Goal: Task Accomplishment & Management: Use online tool/utility

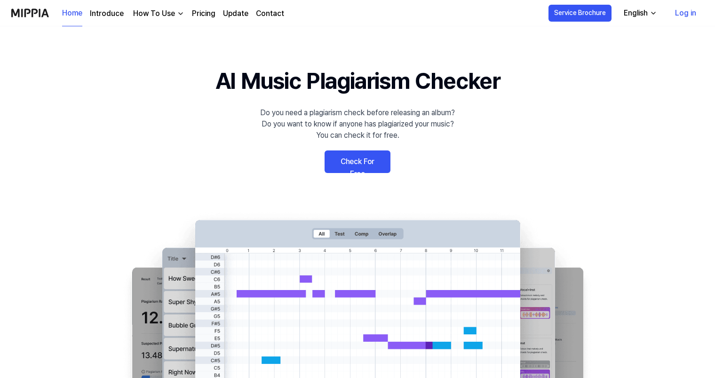
click at [347, 155] on link "Check For Free" at bounding box center [357, 161] width 66 height 23
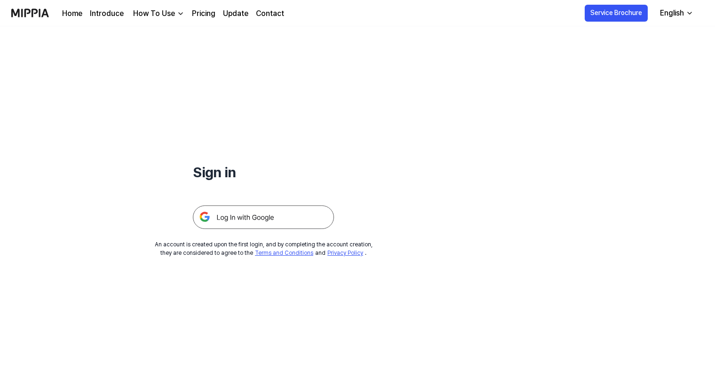
click at [255, 219] on img at bounding box center [263, 217] width 141 height 24
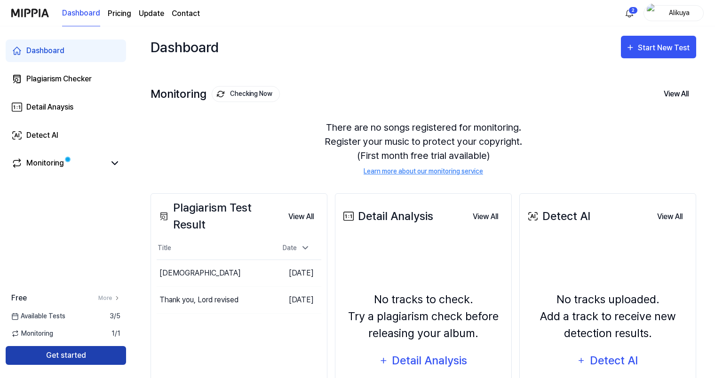
click at [90, 355] on button "Get started" at bounding box center [66, 355] width 120 height 19
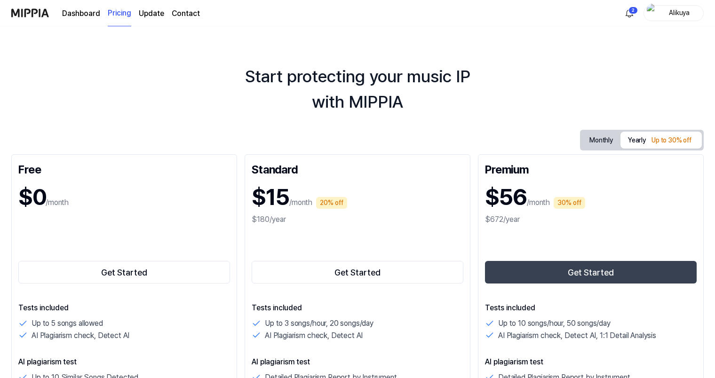
click at [83, 13] on link "Dashboard" at bounding box center [81, 13] width 38 height 11
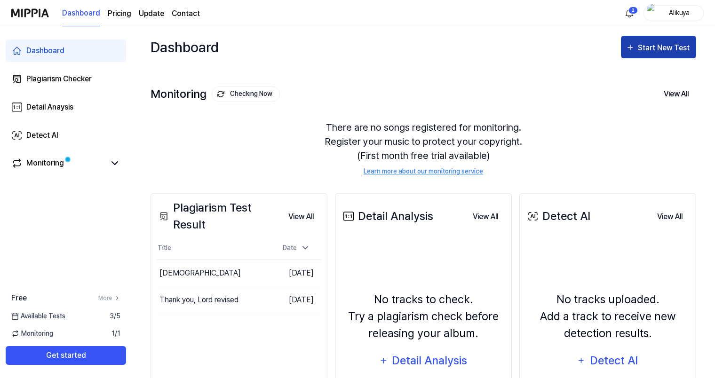
click at [655, 55] on button "Start New Test" at bounding box center [658, 47] width 75 height 23
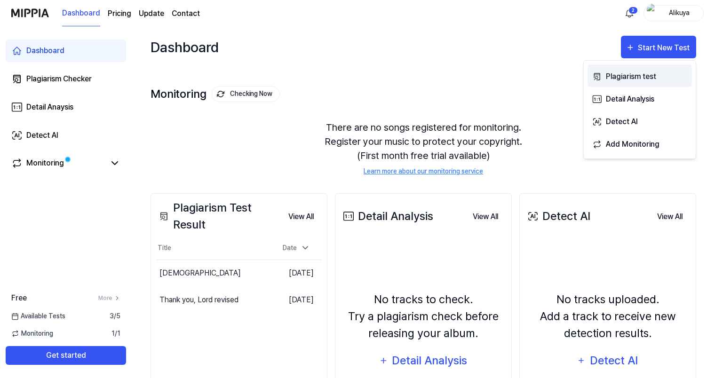
click at [635, 79] on div "Plagiarism test" at bounding box center [647, 77] width 82 height 12
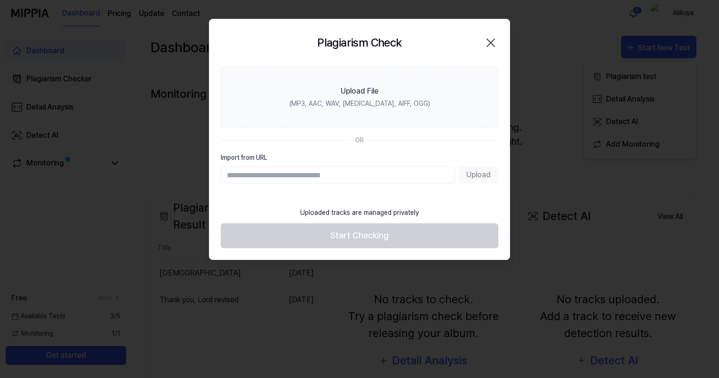
click at [485, 170] on div "Upload" at bounding box center [359, 174] width 277 height 17
click at [415, 181] on input "Import from URL" at bounding box center [338, 174] width 234 height 17
click at [422, 170] on input "Import from URL" at bounding box center [338, 174] width 234 height 17
click at [421, 173] on input "Import from URL" at bounding box center [338, 174] width 234 height 17
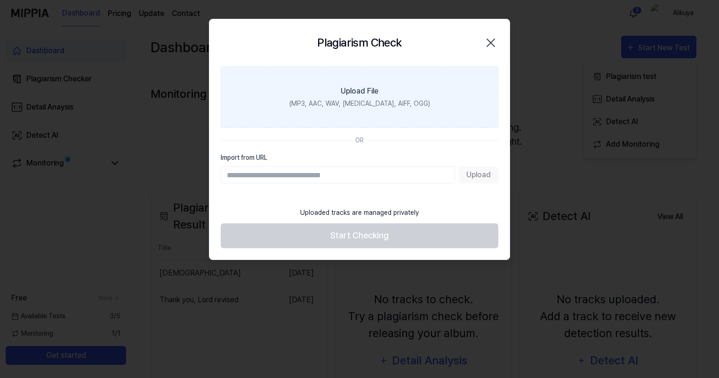
click at [373, 103] on div "(MP3, AAC, WAV, [MEDICAL_DATA], AIFF, OGG)" at bounding box center [359, 104] width 141 height 10
click at [0, 0] on input "Upload File (MP3, AAC, WAV, [MEDICAL_DATA], AIFF, OGG)" at bounding box center [0, 0] width 0 height 0
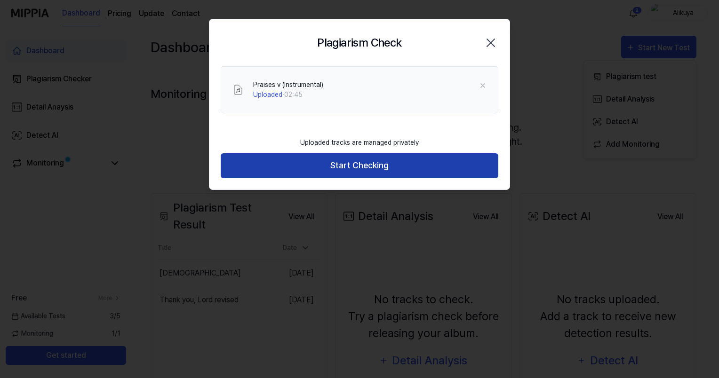
click at [327, 163] on button "Start Checking" at bounding box center [359, 165] width 277 height 25
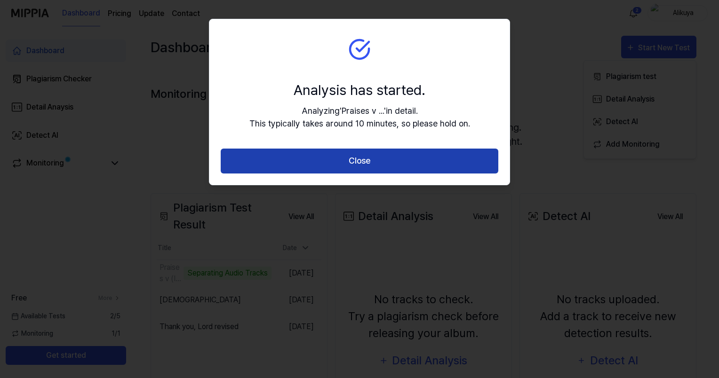
click at [327, 164] on button "Close" at bounding box center [359, 161] width 277 height 25
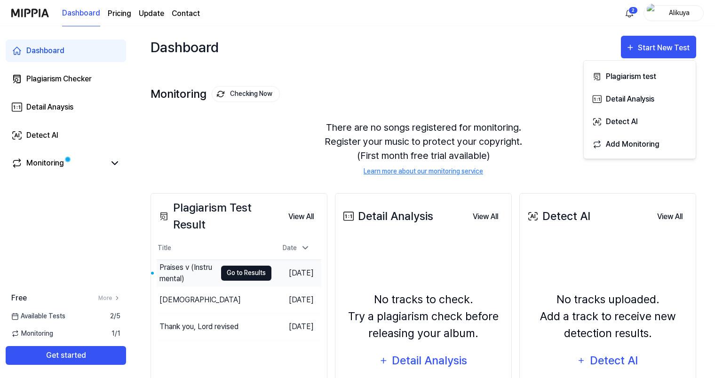
click at [234, 278] on button "Go to Results" at bounding box center [246, 273] width 50 height 15
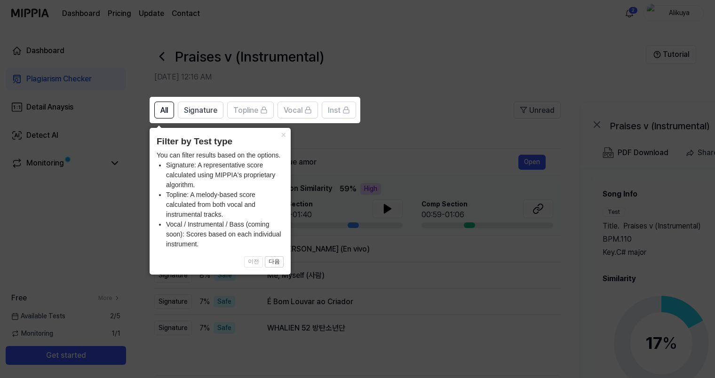
click at [293, 26] on icon at bounding box center [359, 189] width 719 height 378
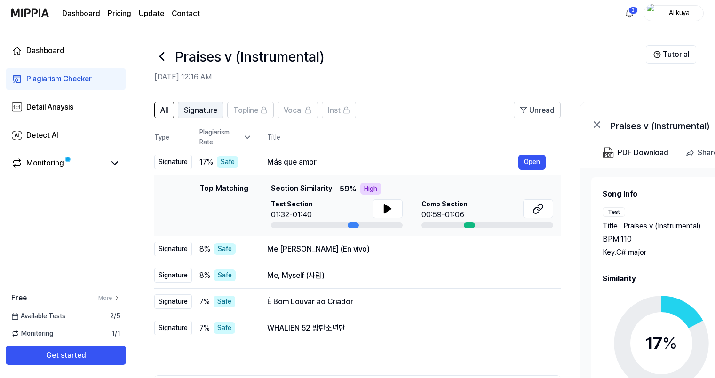
click at [198, 110] on span "Signature" at bounding box center [200, 110] width 33 height 11
click at [387, 204] on icon at bounding box center [387, 208] width 11 height 11
click at [538, 208] on icon at bounding box center [536, 210] width 6 height 6
click at [43, 94] on div "Dashboard Plagiarism Checker Detail Anaysis Detect AI Monitoring" at bounding box center [66, 107] width 132 height 162
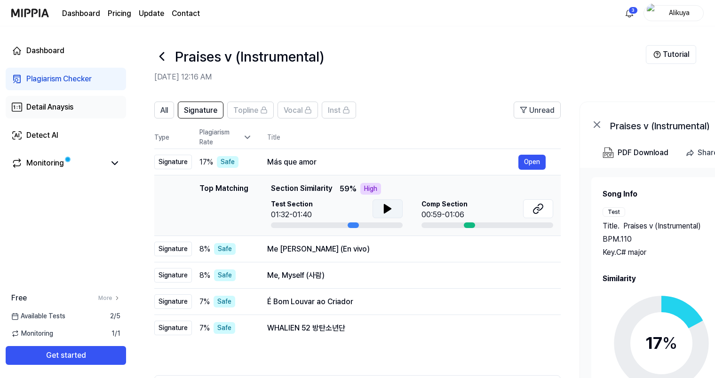
click at [43, 107] on div "Detail Anaysis" at bounding box center [49, 107] width 47 height 11
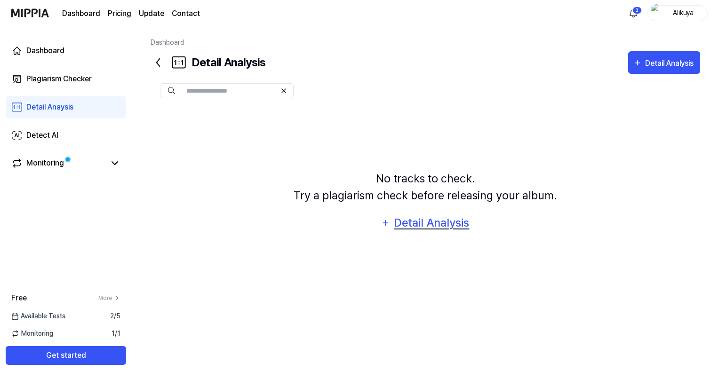
click at [410, 224] on div "Detail Analysis" at bounding box center [431, 223] width 77 height 18
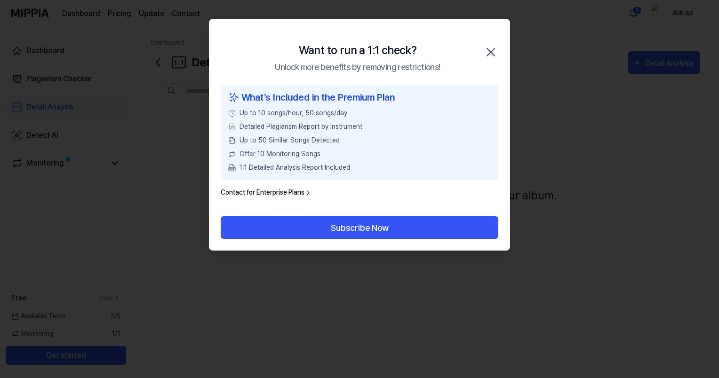
click at [491, 51] on icon "button" at bounding box center [491, 52] width 8 height 8
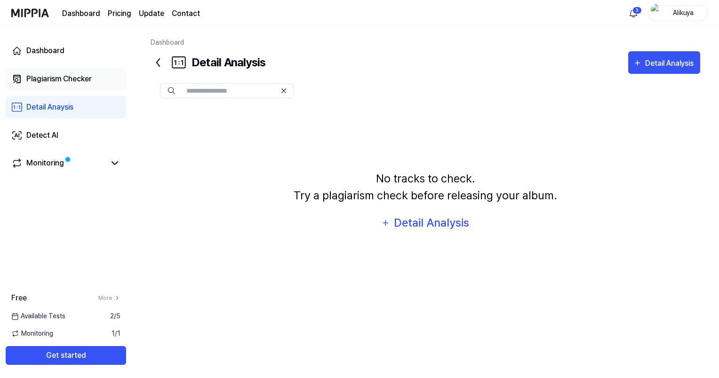
click at [38, 75] on div "Plagiarism Checker" at bounding box center [58, 78] width 65 height 11
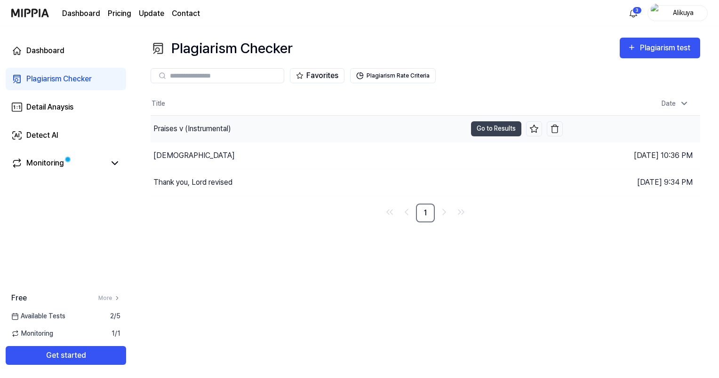
click at [208, 135] on div "Praises v (Instrumental)" at bounding box center [308, 129] width 316 height 26
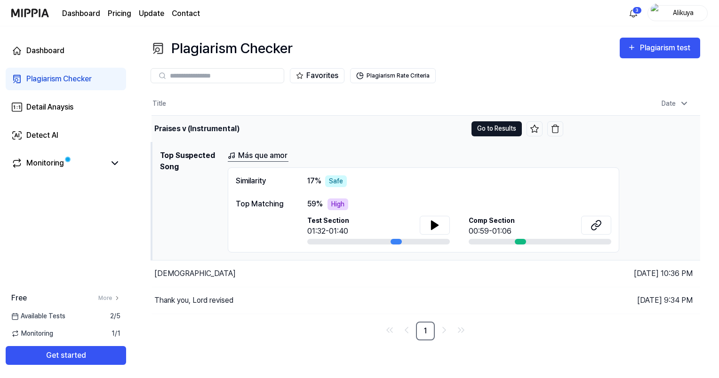
click at [476, 126] on button "Go to Results" at bounding box center [496, 128] width 50 height 15
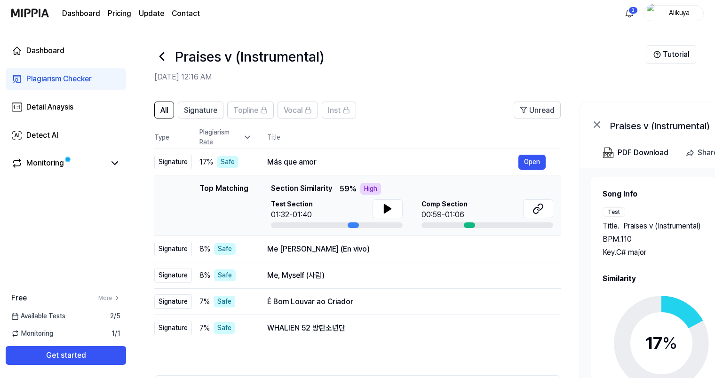
click at [476, 126] on th "Title" at bounding box center [413, 137] width 293 height 23
click at [675, 310] on circle at bounding box center [661, 343] width 79 height 79
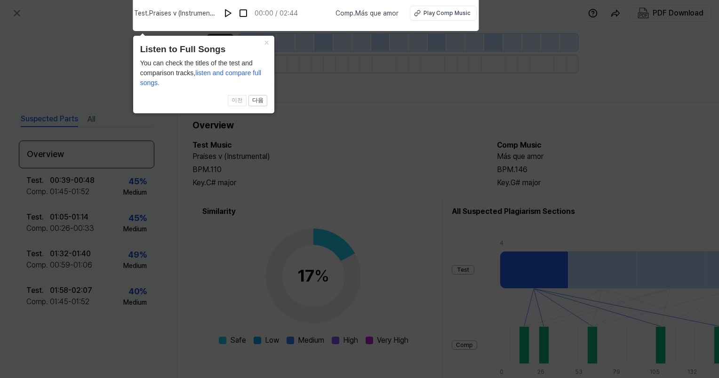
click at [118, 46] on icon at bounding box center [359, 186] width 719 height 383
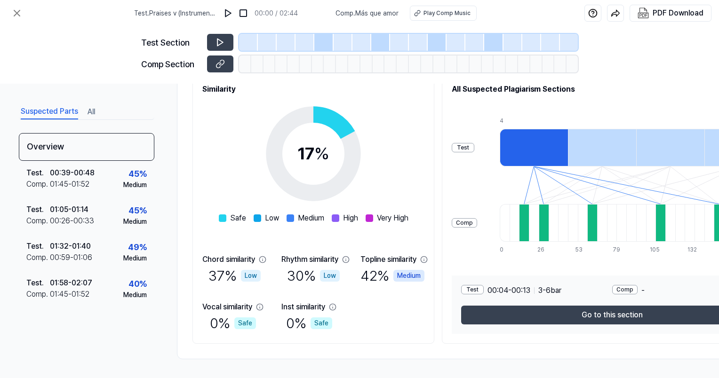
scroll to position [126, 0]
click at [326, 320] on div "Safe" at bounding box center [321, 323] width 22 height 12
click at [332, 329] on div "0 % Safe" at bounding box center [309, 323] width 46 height 21
click at [324, 317] on div "Safe" at bounding box center [321, 323] width 22 height 12
click at [316, 313] on div "0 % Safe" at bounding box center [309, 323] width 46 height 21
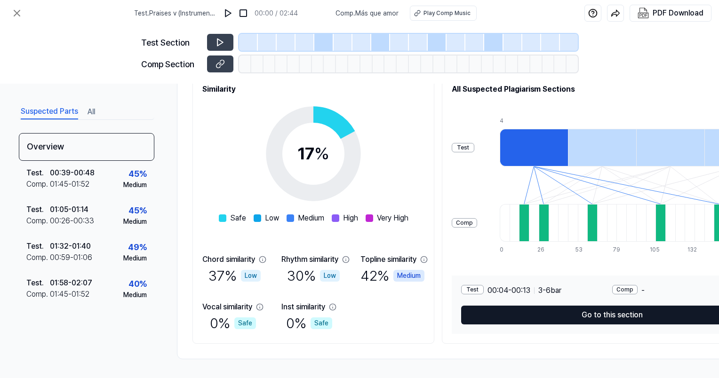
click at [613, 316] on button "Go to this section" at bounding box center [612, 315] width 302 height 19
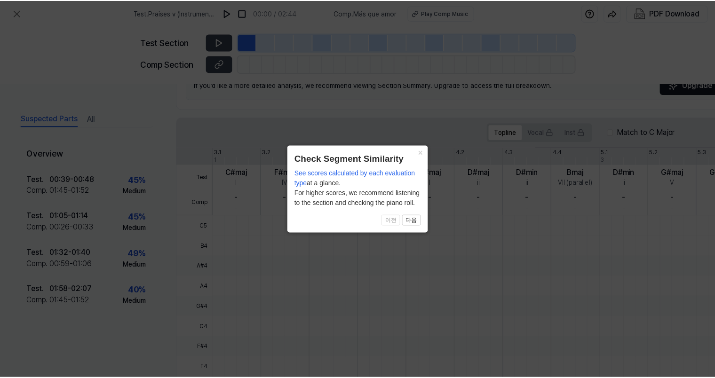
scroll to position [248, 0]
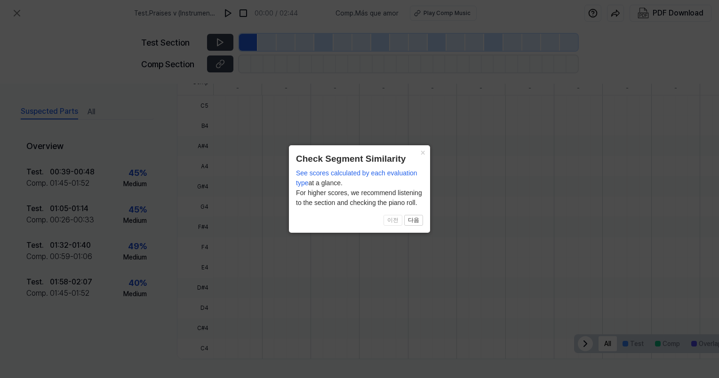
click at [423, 154] on button "×" at bounding box center [422, 151] width 15 height 13
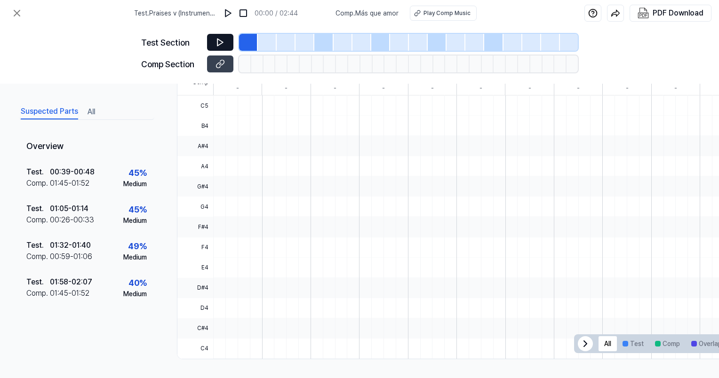
click at [225, 39] on button at bounding box center [220, 42] width 26 height 17
click at [218, 65] on icon at bounding box center [219, 63] width 9 height 9
click at [13, 11] on icon at bounding box center [16, 13] width 11 height 11
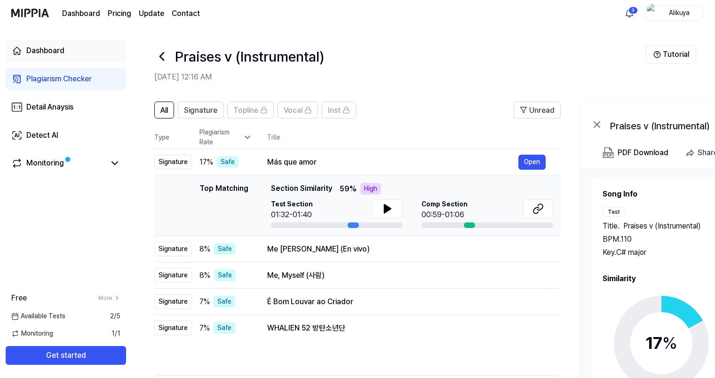
click at [56, 50] on div "Dashboard" at bounding box center [45, 50] width 38 height 11
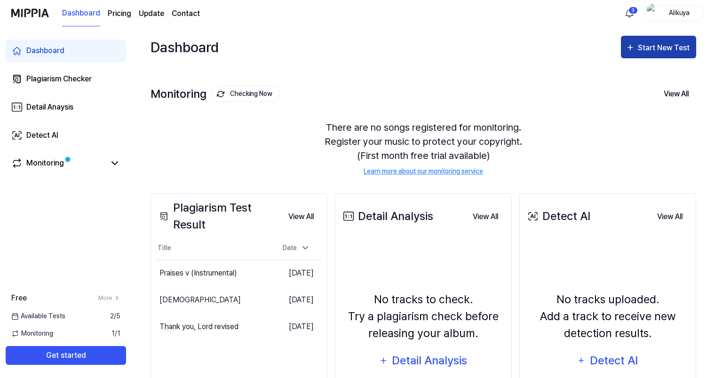
click at [662, 47] on div "Start New Test" at bounding box center [665, 48] width 54 height 12
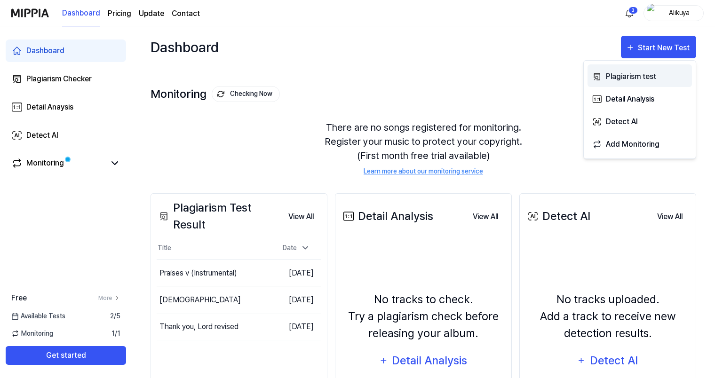
click at [632, 79] on div "Plagiarism test" at bounding box center [647, 77] width 82 height 12
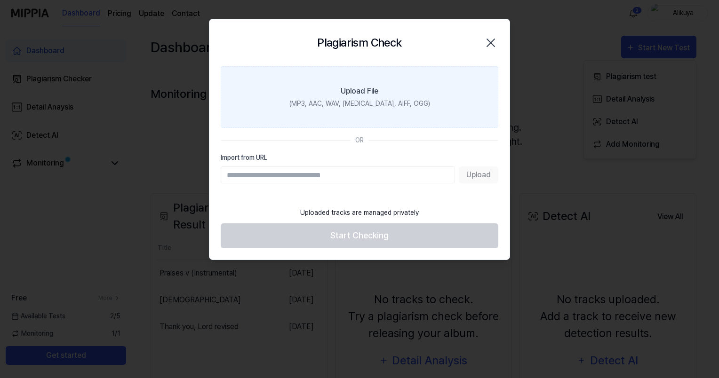
click at [404, 103] on div "(MP3, AAC, WAV, [MEDICAL_DATA], AIFF, OGG)" at bounding box center [359, 104] width 141 height 10
click at [0, 0] on input "Upload File (MP3, AAC, WAV, [MEDICAL_DATA], AIFF, OGG)" at bounding box center [0, 0] width 0 height 0
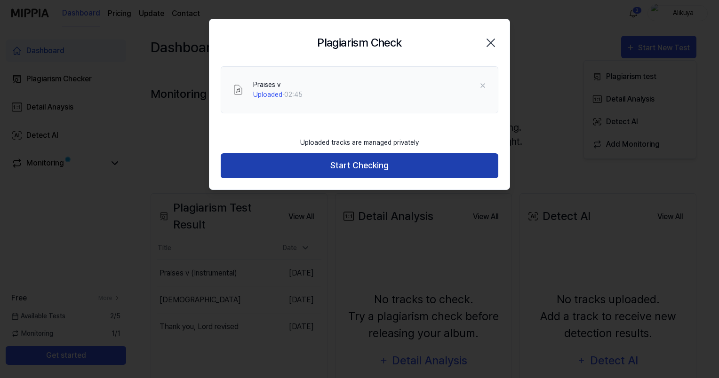
click at [316, 163] on button "Start Checking" at bounding box center [359, 165] width 277 height 25
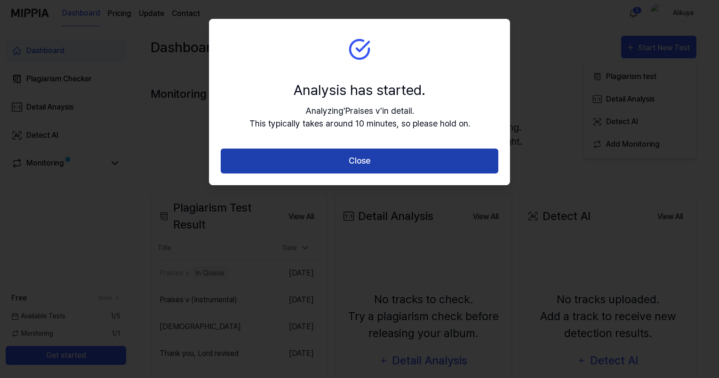
click at [314, 166] on button "Close" at bounding box center [359, 161] width 277 height 25
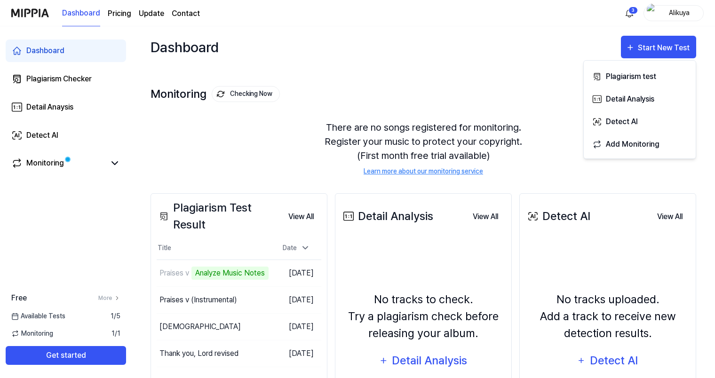
click at [514, 66] on div "Dashboard Start New Test" at bounding box center [422, 46] width 545 height 41
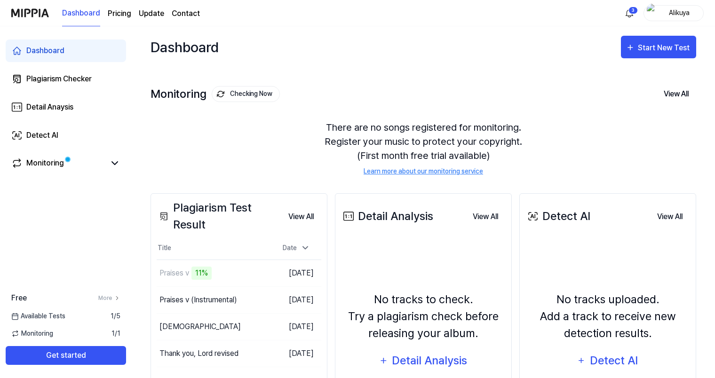
click at [534, 76] on div "Monitoring Checking Now View All Monitoring There are no songs registered for m…" at bounding box center [422, 121] width 545 height 107
click at [189, 277] on div "Praises v" at bounding box center [174, 273] width 30 height 11
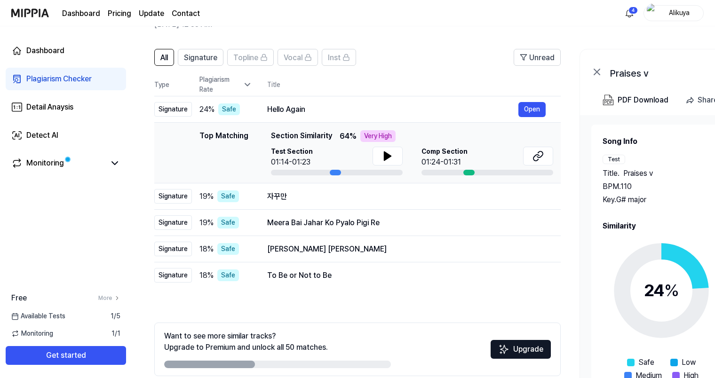
scroll to position [96, 0]
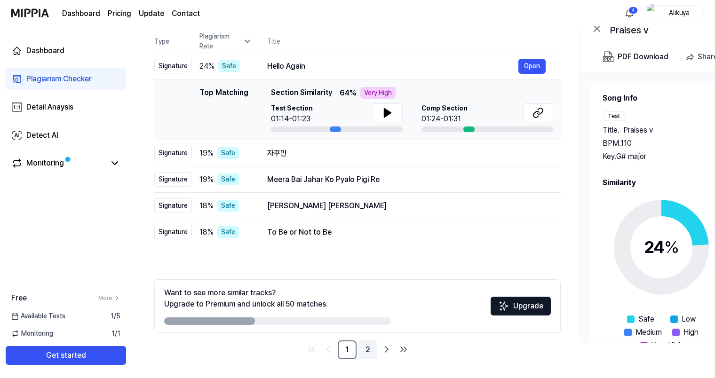
click at [367, 356] on link "2" at bounding box center [367, 349] width 19 height 19
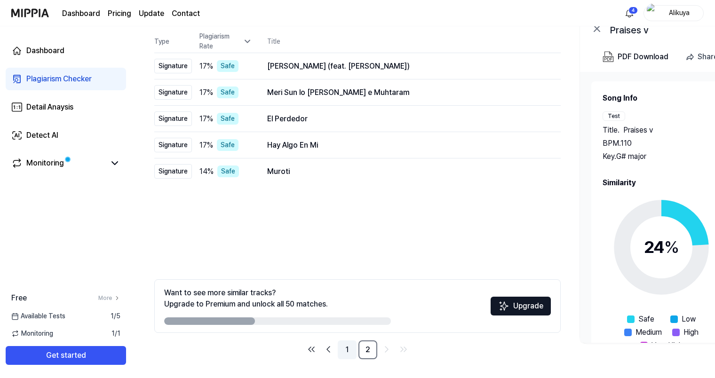
click at [347, 350] on link "1" at bounding box center [347, 349] width 19 height 19
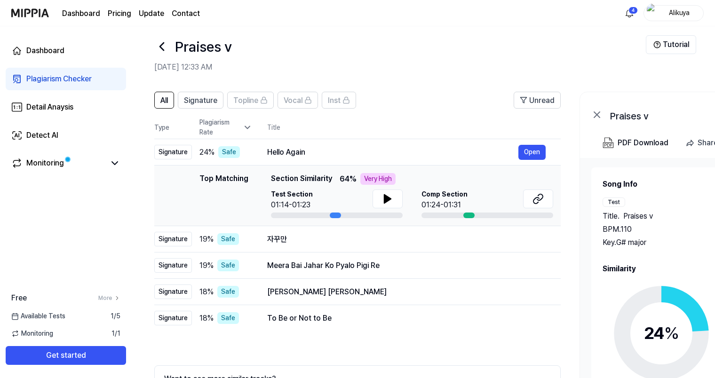
scroll to position [0, 0]
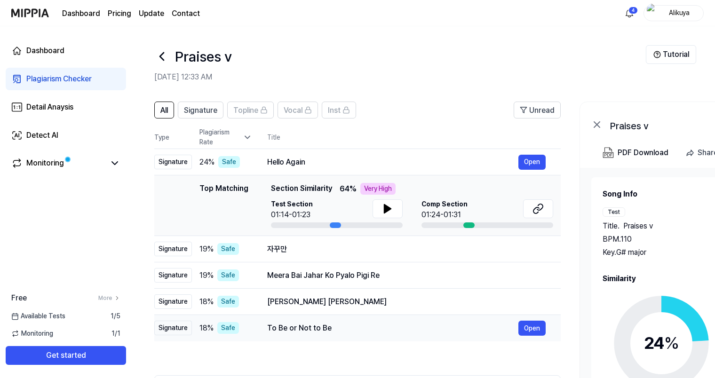
click at [434, 323] on div "To Be or Not to Be" at bounding box center [392, 328] width 251 height 11
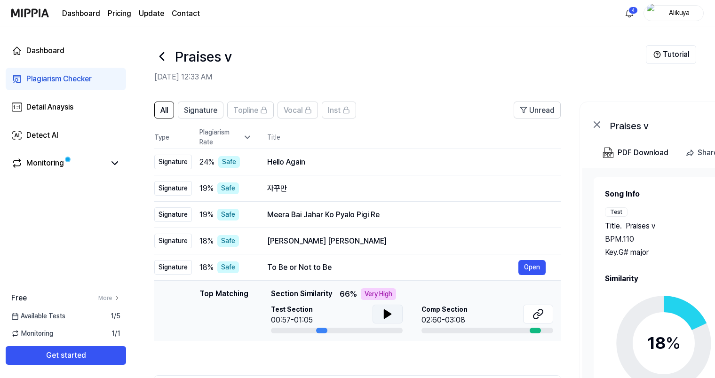
click at [390, 319] on icon at bounding box center [387, 313] width 11 height 11
click at [538, 331] on div at bounding box center [534, 331] width 11 height 6
click at [538, 313] on icon at bounding box center [536, 316] width 6 height 6
click at [338, 162] on div "Hello Again" at bounding box center [392, 162] width 251 height 11
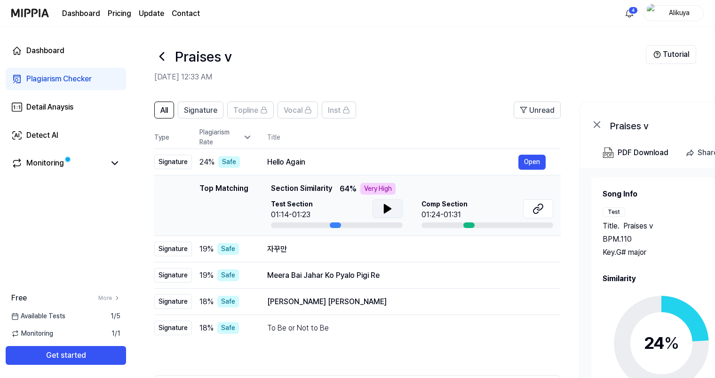
click at [387, 212] on icon at bounding box center [387, 208] width 11 height 11
click at [539, 217] on button at bounding box center [538, 208] width 30 height 19
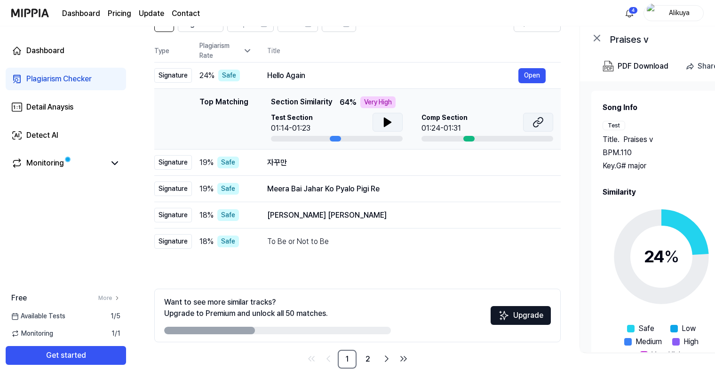
scroll to position [87, 0]
click at [683, 247] on icon at bounding box center [661, 256] width 118 height 118
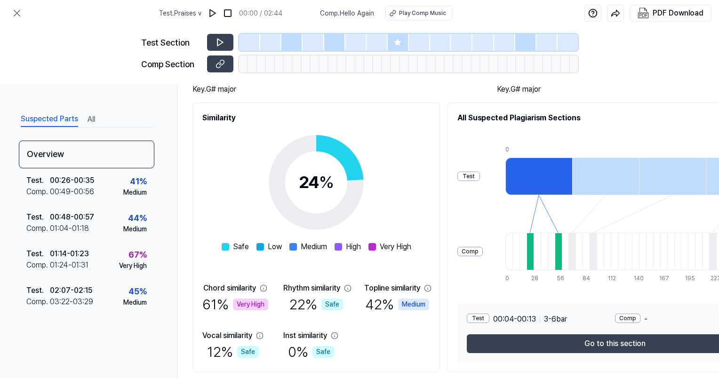
scroll to position [126, 0]
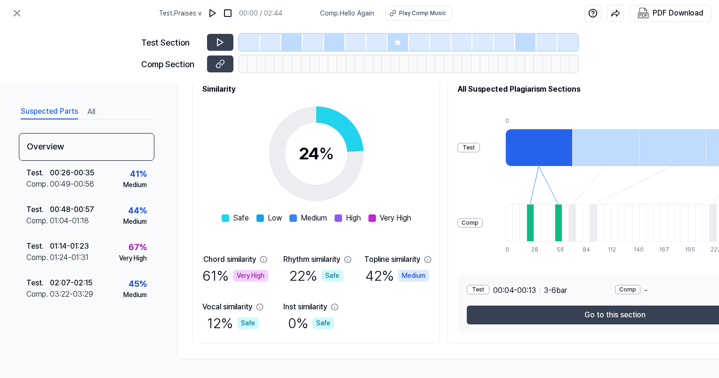
click at [269, 260] on div "Chord similarity 61 % Very High Rhythm similarity 22 % Safe Topline similarity …" at bounding box center [316, 294] width 228 height 80
click at [239, 276] on div "Very High" at bounding box center [250, 276] width 35 height 12
click at [214, 282] on div "61 % Very High" at bounding box center [235, 275] width 66 height 21
click at [215, 267] on div "61 % Very High" at bounding box center [235, 275] width 66 height 21
click at [235, 260] on div "Chord similarity" at bounding box center [229, 259] width 53 height 11
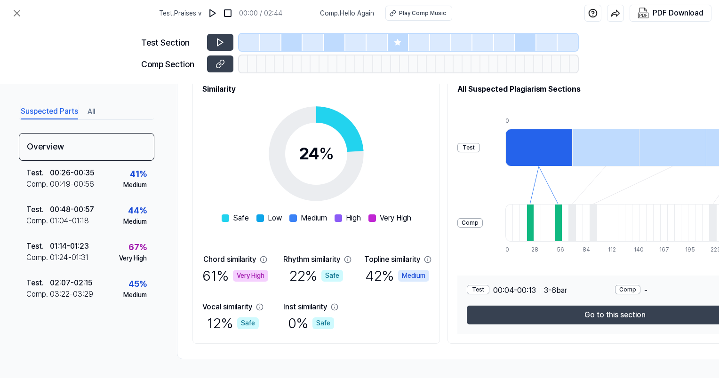
click at [234, 271] on div "Very High" at bounding box center [250, 276] width 35 height 12
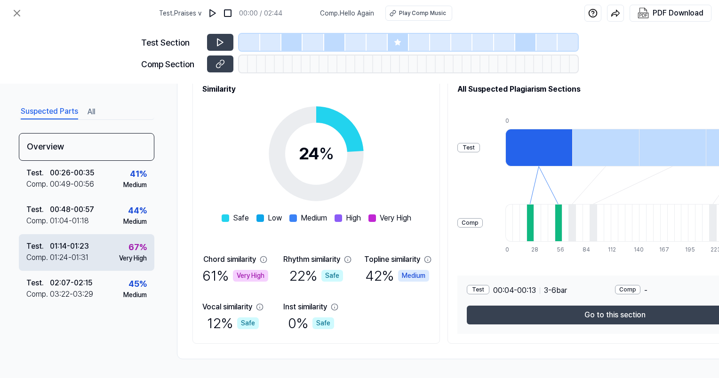
click at [137, 253] on div "67 %" at bounding box center [137, 247] width 18 height 13
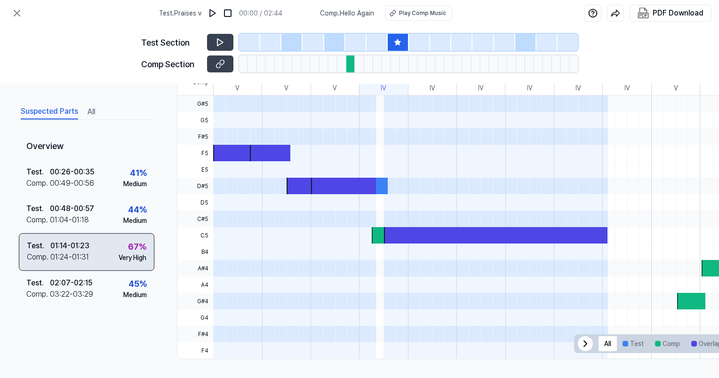
scroll to position [270, 0]
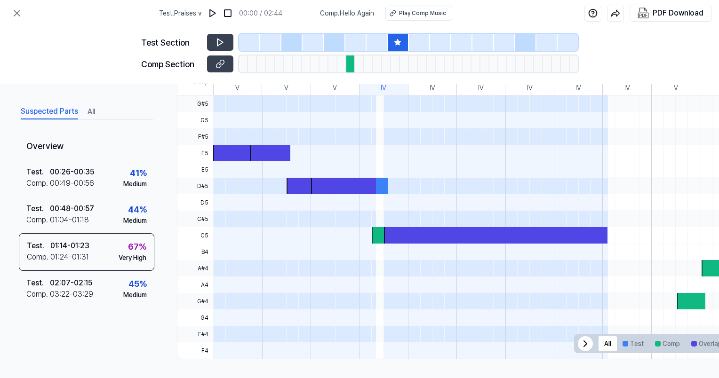
click at [379, 234] on div at bounding box center [379, 235] width 16 height 16
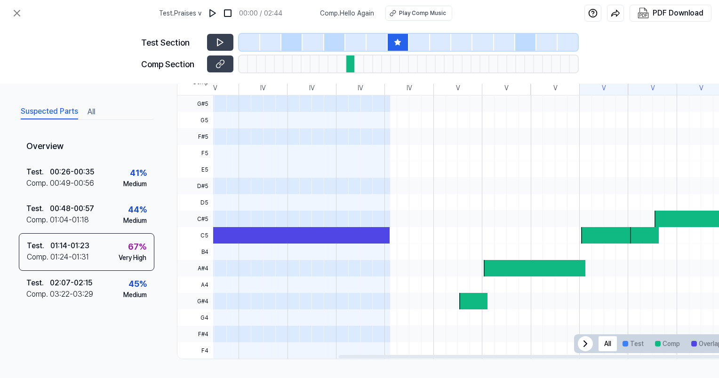
scroll to position [0, 248]
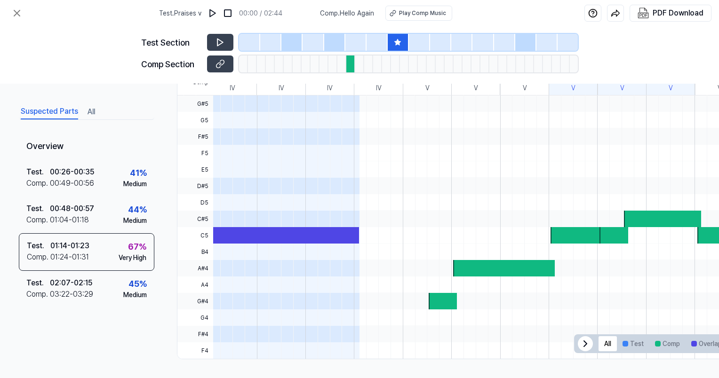
click at [445, 304] on div at bounding box center [442, 301] width 28 height 16
click at [482, 270] on div at bounding box center [504, 268] width 102 height 16
click at [525, 270] on div at bounding box center [504, 268] width 102 height 16
click at [573, 244] on div at bounding box center [353, 252] width 777 height 16
click at [608, 234] on div at bounding box center [613, 235] width 28 height 16
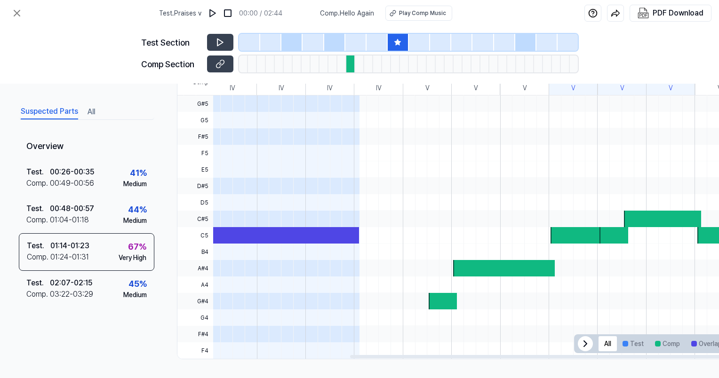
click at [645, 217] on div at bounding box center [662, 219] width 77 height 16
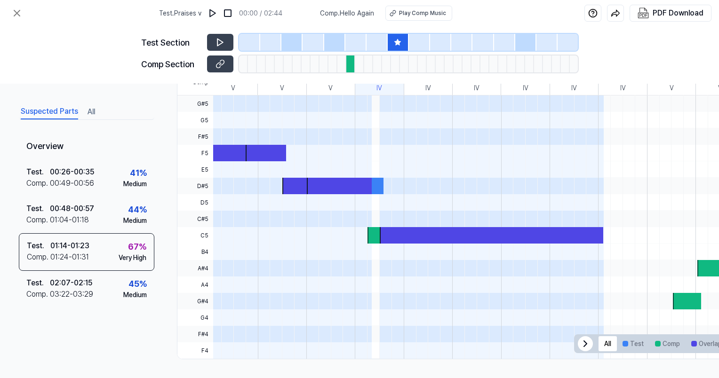
scroll to position [0, 0]
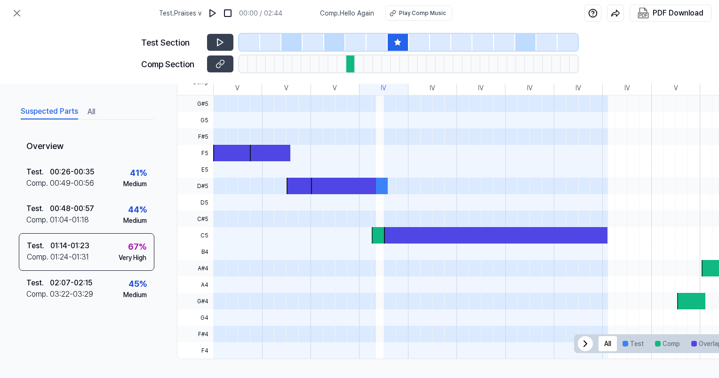
click at [376, 184] on div at bounding box center [337, 186] width 102 height 16
click at [220, 43] on icon at bounding box center [219, 42] width 9 height 9
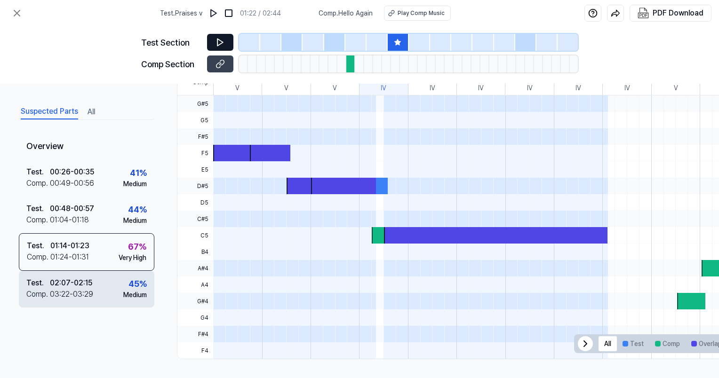
click at [107, 292] on div "Test . 02:07 - 02:15 Comp . 03:22 - 03:29 45 % Medium" at bounding box center [86, 289] width 135 height 37
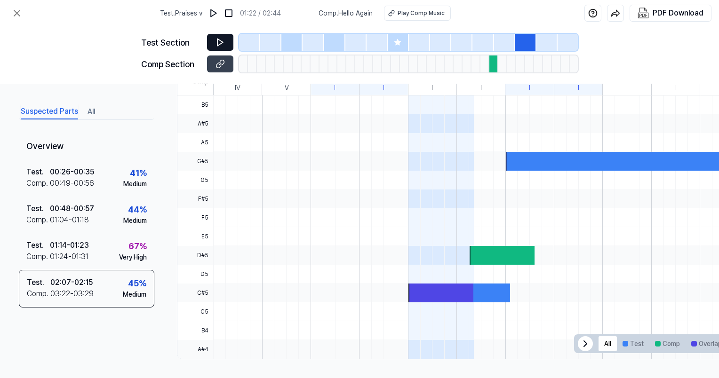
click at [223, 40] on icon at bounding box center [219, 42] width 9 height 9
click at [221, 39] on icon at bounding box center [221, 42] width 1 height 6
click at [16, 13] on icon at bounding box center [17, 13] width 6 height 6
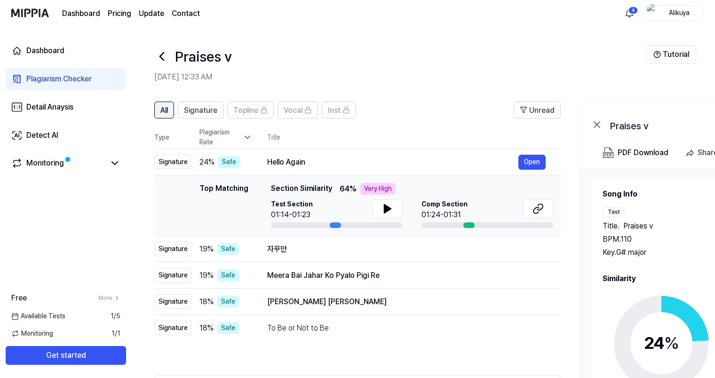
click at [165, 118] on button "All" at bounding box center [164, 110] width 20 height 17
click at [164, 114] on span "All" at bounding box center [164, 110] width 8 height 11
click at [55, 53] on div "Dashboard" at bounding box center [45, 50] width 38 height 11
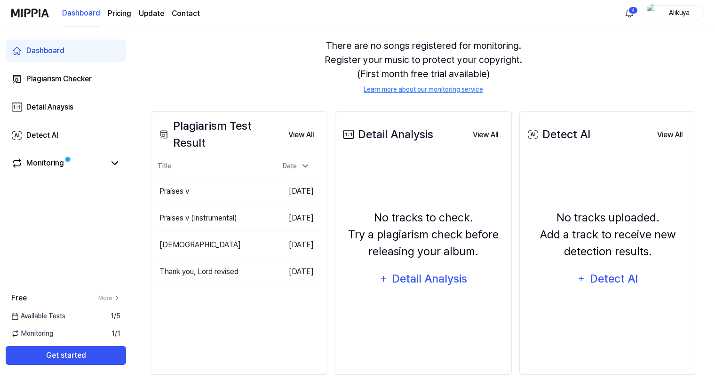
scroll to position [84, 0]
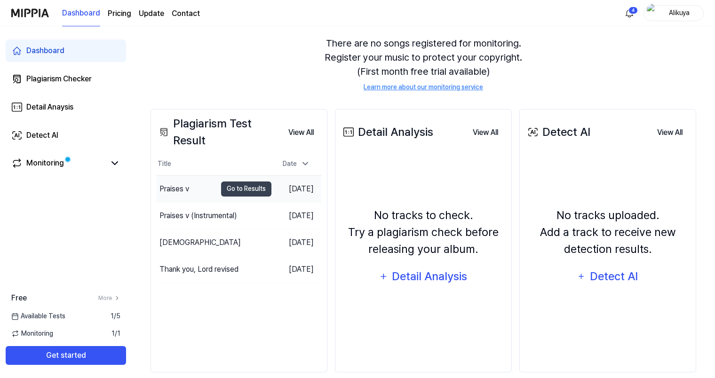
click at [204, 193] on div "Praises v" at bounding box center [187, 189] width 60 height 26
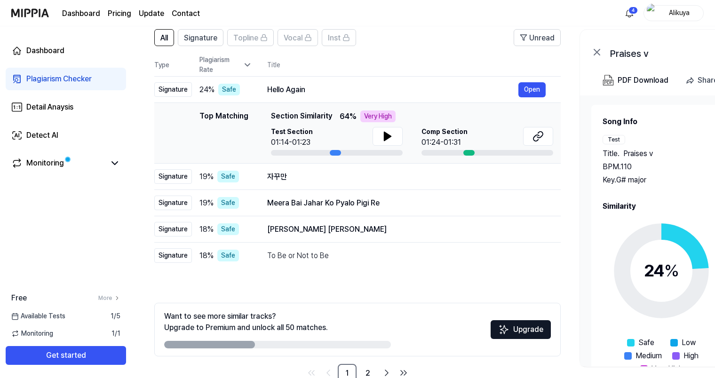
scroll to position [96, 0]
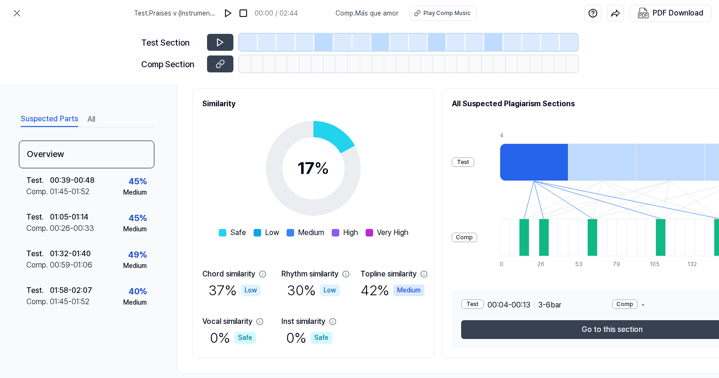
scroll to position [126, 0]
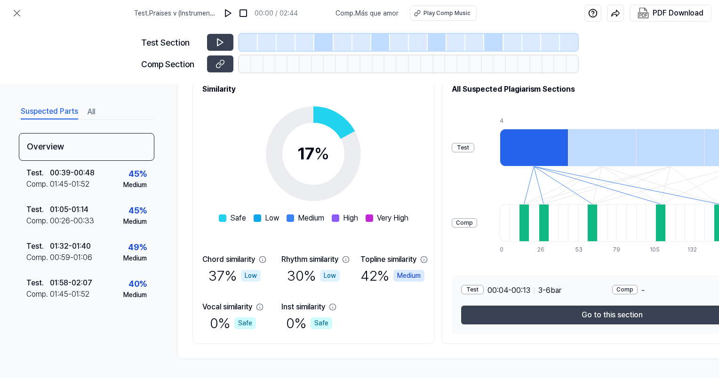
click at [336, 306] on icon at bounding box center [333, 307] width 8 height 8
click at [336, 303] on icon at bounding box center [333, 307] width 8 height 8
click at [229, 158] on div "17 % Safe Low Medium High Very High" at bounding box center [314, 159] width 190 height 129
click at [19, 13] on icon at bounding box center [16, 13] width 11 height 11
click at [15, 13] on icon at bounding box center [16, 13] width 11 height 11
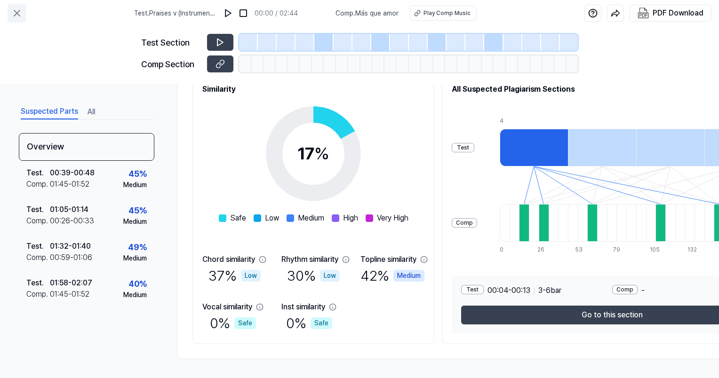
click at [15, 8] on icon at bounding box center [16, 13] width 11 height 11
